Goal: Complete application form

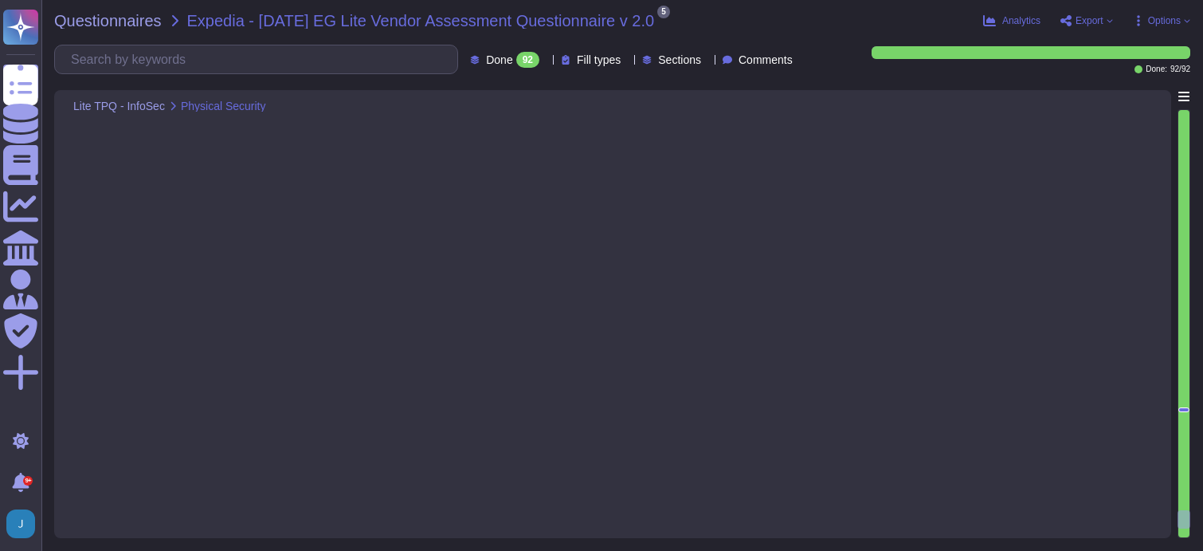
type textarea "The controls in place to manage physical access include: - Controlled access sy…"
type textarea "[PERSON_NAME] - Chief Compliance officer"
type textarea "[DATE]"
